Goal: Communication & Community: Answer question/provide support

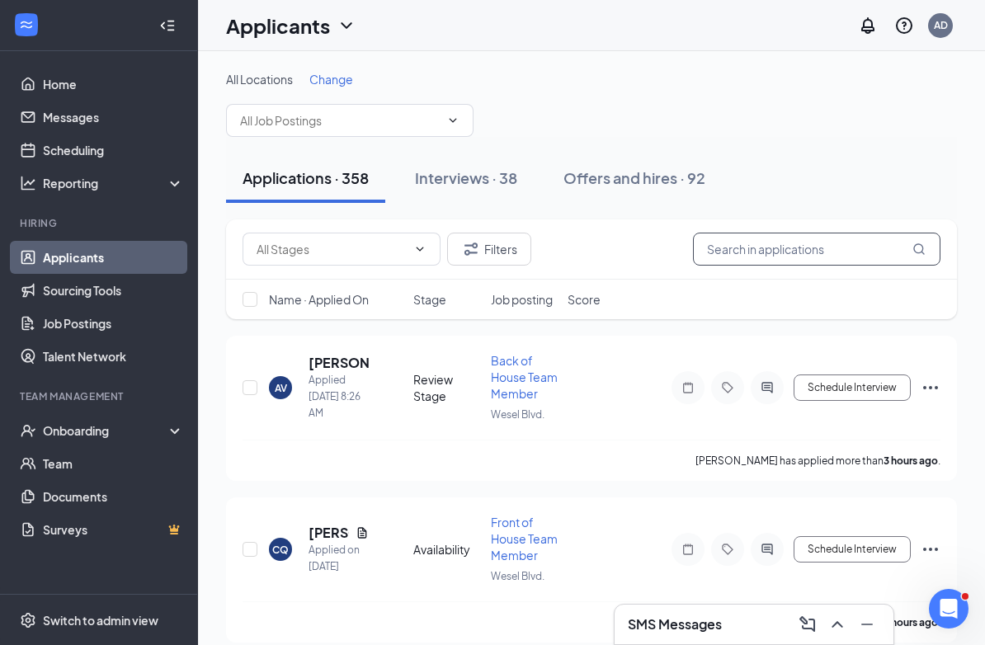
click at [789, 248] on input "text" at bounding box center [817, 249] width 248 height 33
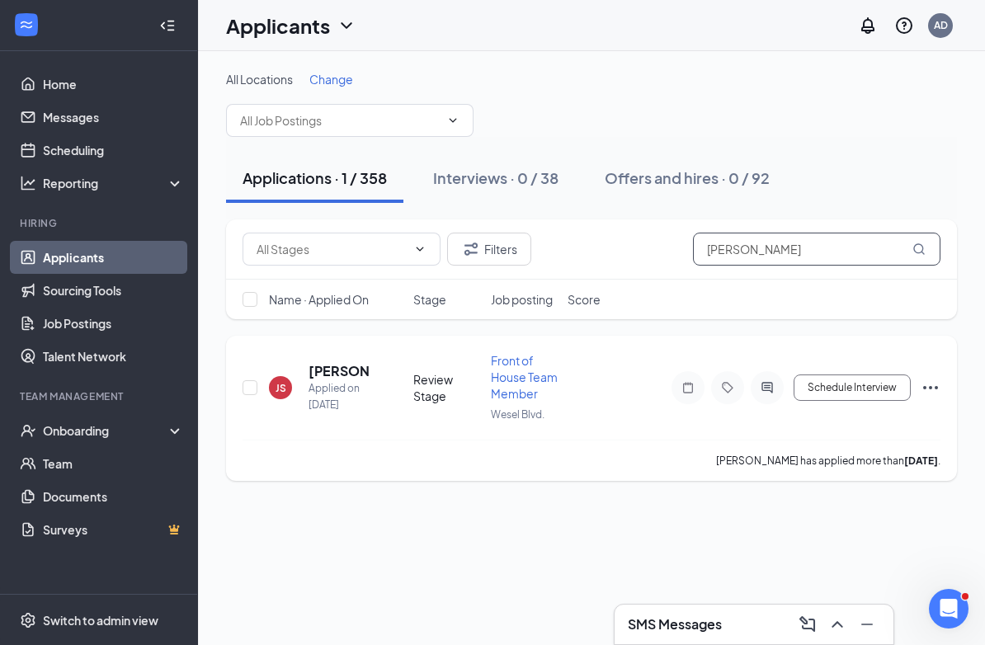
type input "[PERSON_NAME]"
click at [932, 375] on div "Schedule Interview" at bounding box center [792, 387] width 297 height 33
click at [932, 386] on icon "Ellipses" at bounding box center [931, 388] width 20 height 20
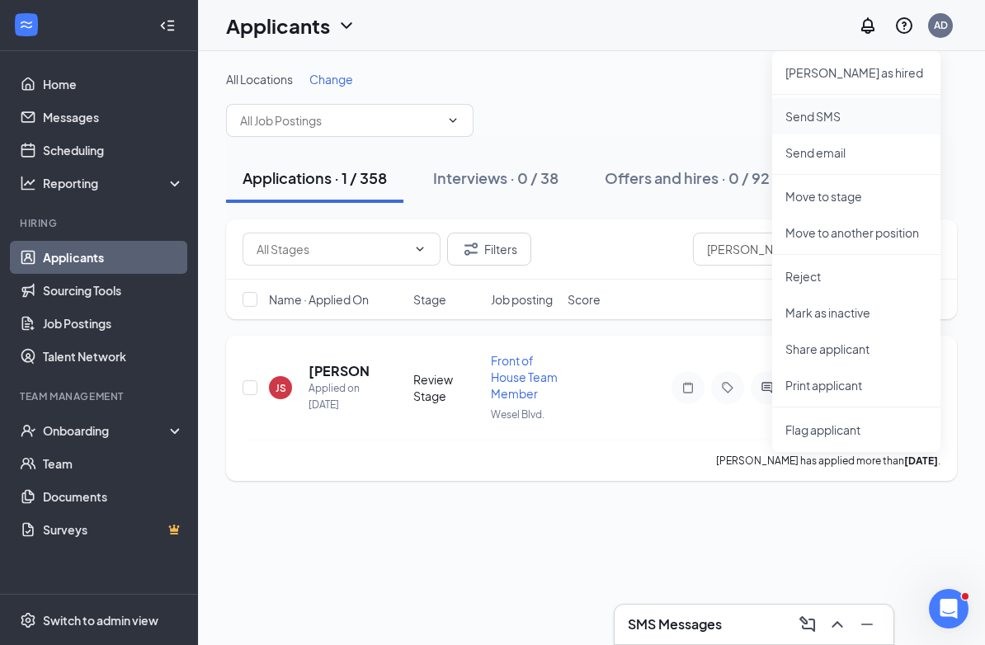
click at [833, 116] on p "Send SMS" at bounding box center [857, 116] width 142 height 17
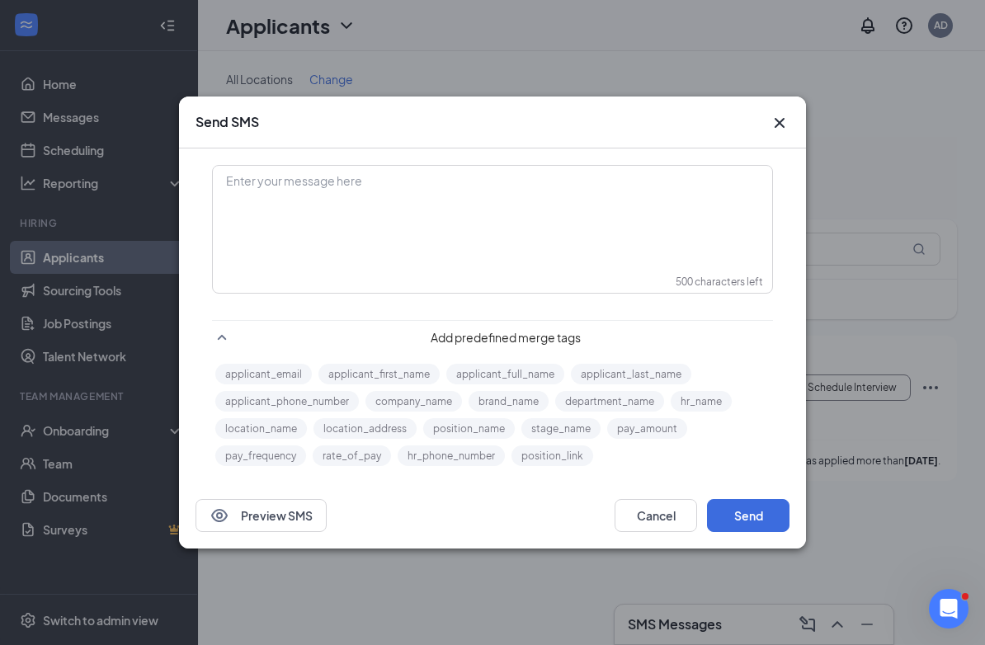
click at [358, 201] on div "Enter your message here" at bounding box center [493, 208] width 558 height 83
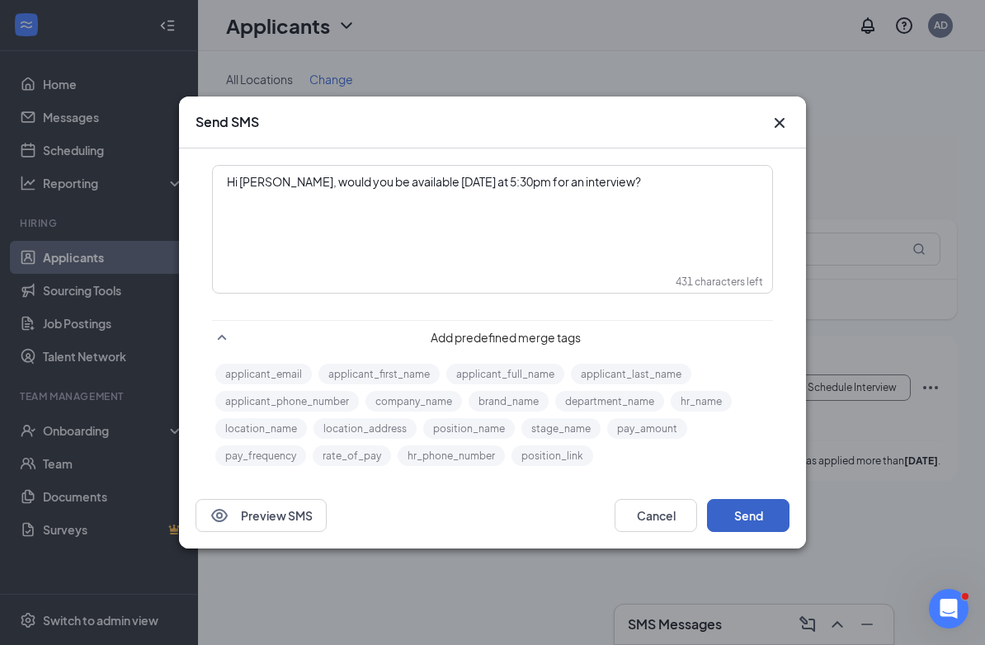
click at [736, 514] on button "Send" at bounding box center [748, 515] width 83 height 33
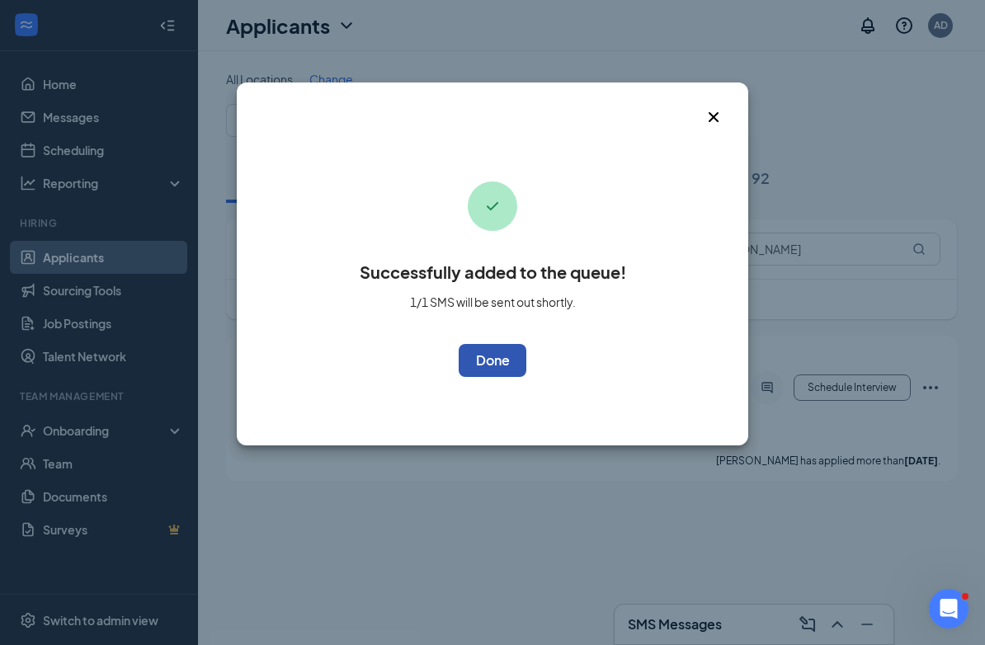
click at [489, 363] on button "OK" at bounding box center [493, 360] width 68 height 33
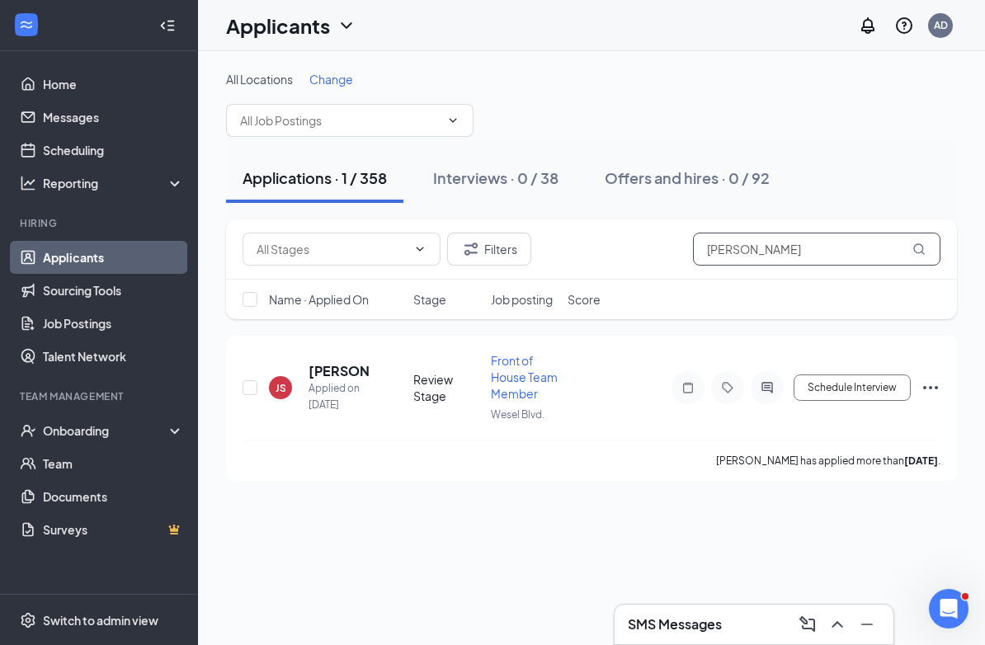
drag, startPoint x: 746, startPoint y: 257, endPoint x: 685, endPoint y: 253, distance: 61.2
click at [685, 253] on div "Filters jada" at bounding box center [592, 249] width 698 height 33
